Goal: Task Accomplishment & Management: Complete application form

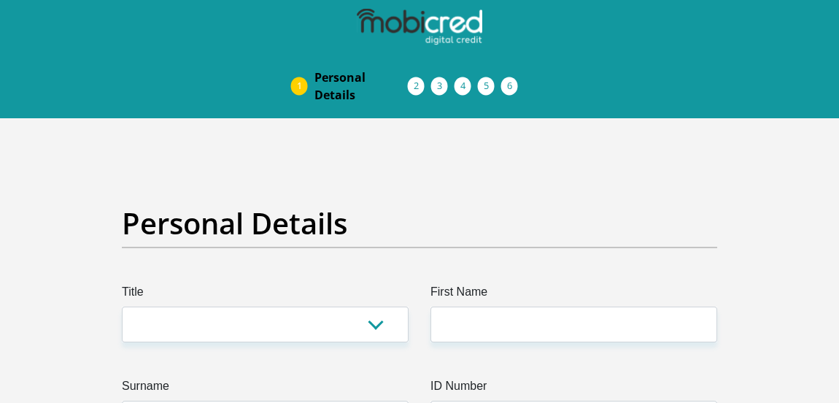
click at [420, 88] on li "Acceptance of Services" at bounding box center [431, 86] width 23 height 12
